Goal: Task Accomplishment & Management: Manage account settings

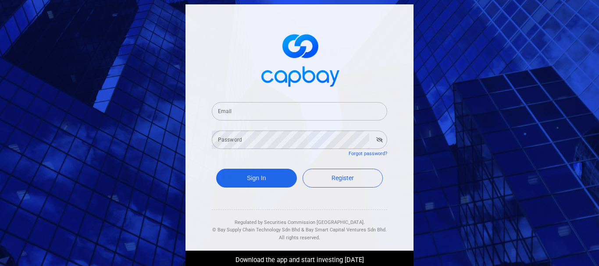
click at [263, 118] on input "Email" at bounding box center [299, 111] width 175 height 18
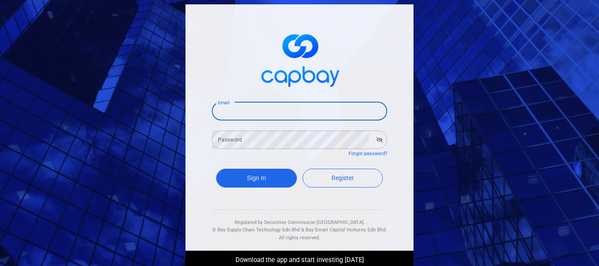
type input "[EMAIL_ADDRESS][DOMAIN_NAME]"
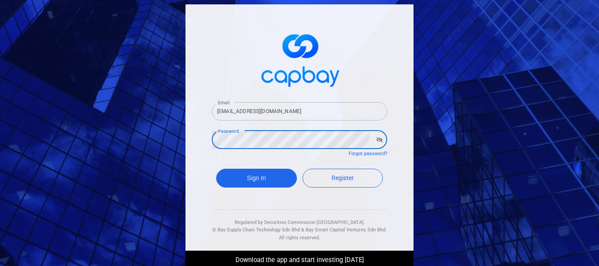
click at [216, 169] on button "Sign In" at bounding box center [256, 178] width 81 height 19
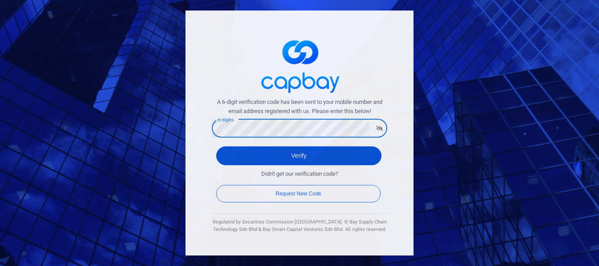
click at [304, 160] on button "Verify" at bounding box center [298, 155] width 165 height 19
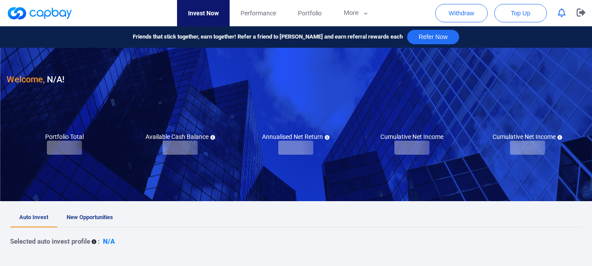
checkbox input "true"
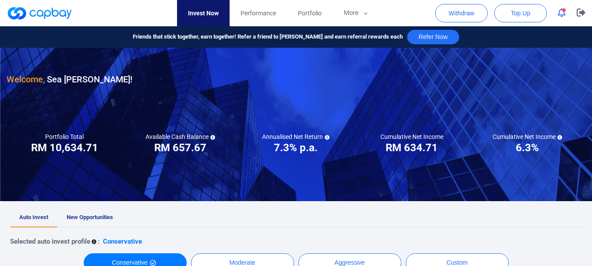
click at [561, 16] on icon "button" at bounding box center [562, 12] width 8 height 9
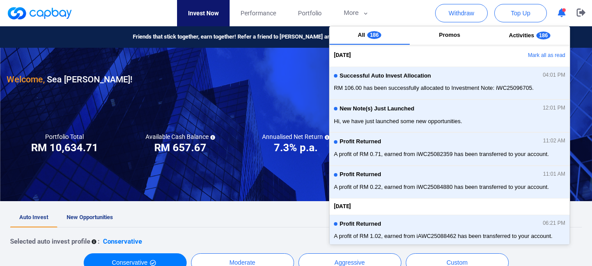
click at [560, 18] on button "button" at bounding box center [561, 13] width 17 height 14
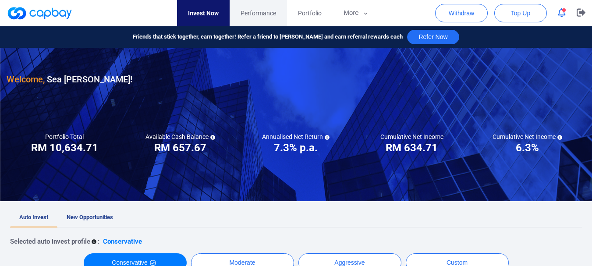
click at [267, 11] on span "Performance" at bounding box center [258, 13] width 35 height 10
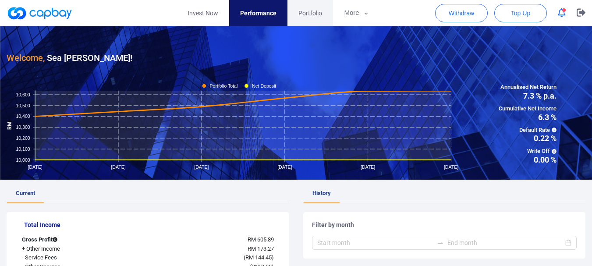
click at [315, 21] on link "Portfolio" at bounding box center [310, 13] width 46 height 26
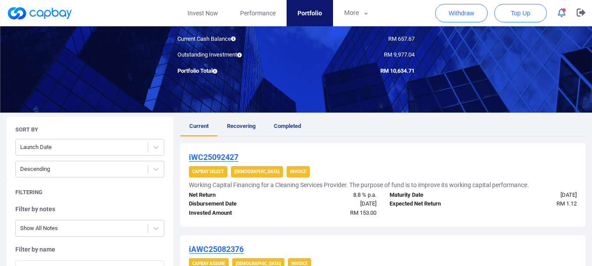
scroll to position [131, 0]
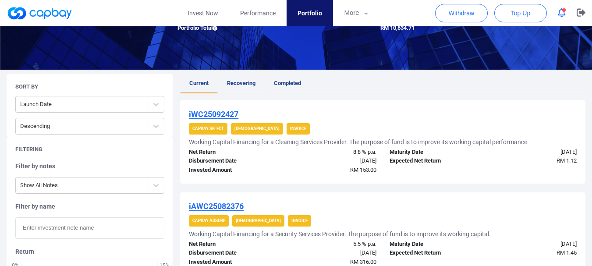
click at [248, 84] on span "Recovering" at bounding box center [241, 83] width 28 height 7
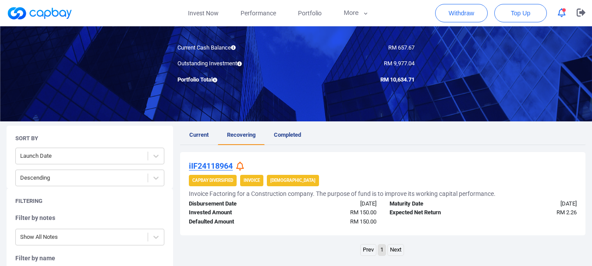
scroll to position [131, 0]
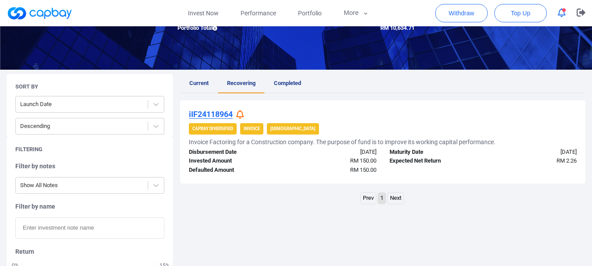
click at [244, 117] on icon at bounding box center [240, 114] width 8 height 9
click at [194, 14] on link "Invest Now" at bounding box center [203, 13] width 53 height 26
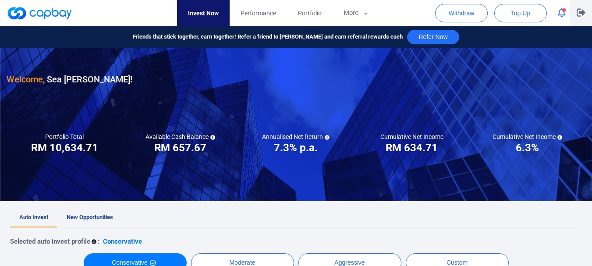
click at [582, 10] on icon "button" at bounding box center [581, 13] width 9 height 8
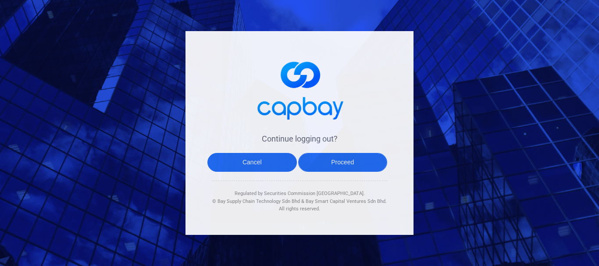
click at [330, 158] on button "Proceed" at bounding box center [342, 162] width 89 height 19
